Goal: Task Accomplishment & Management: Manage account settings

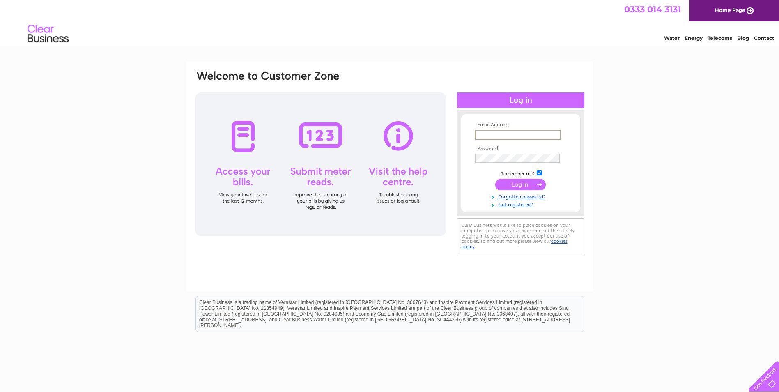
click at [489, 132] on input "text" at bounding box center [517, 135] width 85 height 10
type input "[EMAIL_ADDRESS][DOMAIN_NAME]"
click at [532, 184] on input "submit" at bounding box center [520, 185] width 51 height 12
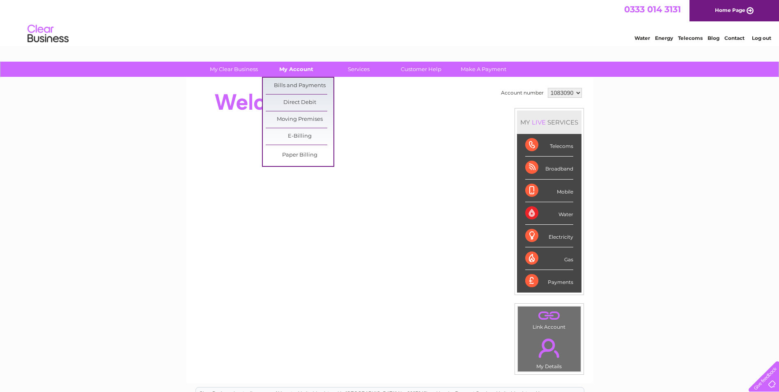
click at [301, 64] on link "My Account" at bounding box center [296, 69] width 68 height 15
click at [298, 85] on link "Bills and Payments" at bounding box center [300, 86] width 68 height 16
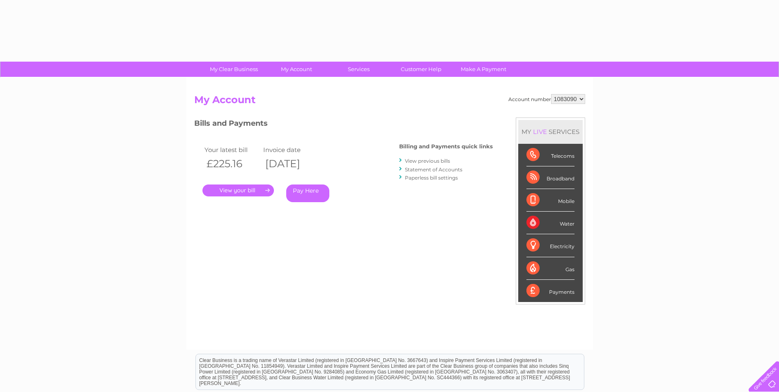
click at [254, 189] on link "." at bounding box center [238, 190] width 71 height 12
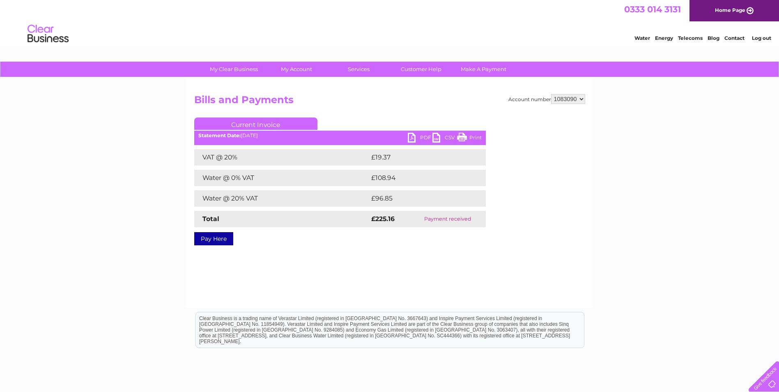
click at [408, 137] on link "PDF" at bounding box center [420, 139] width 25 height 12
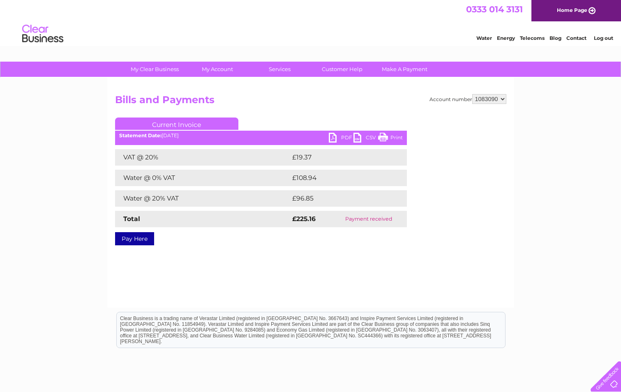
click at [409, 138] on div "Account number 1083090 1114394 Bills and Payments Current Invoice PDF CSV Print" at bounding box center [310, 168] width 391 height 148
click at [603, 39] on link "Log out" at bounding box center [603, 38] width 19 height 6
